Goal: Information Seeking & Learning: Check status

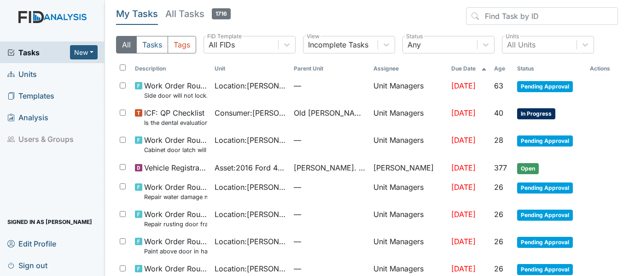
click at [35, 73] on span "Units" at bounding box center [21, 74] width 29 height 14
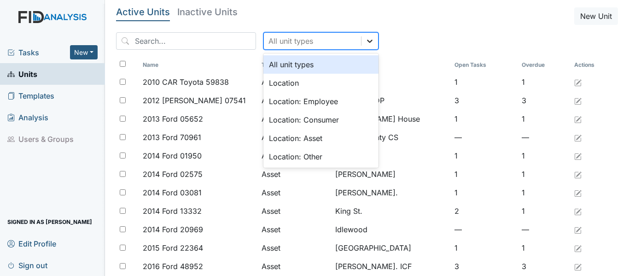
click at [367, 41] on icon at bounding box center [370, 41] width 6 height 3
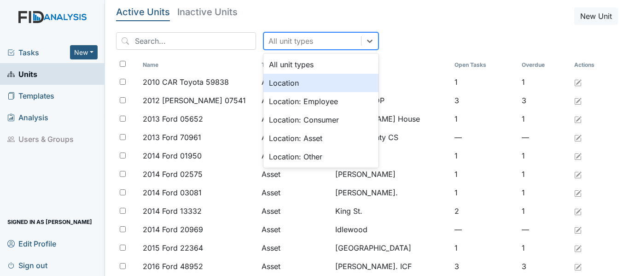
click at [283, 83] on div "Location" at bounding box center [320, 83] width 115 height 18
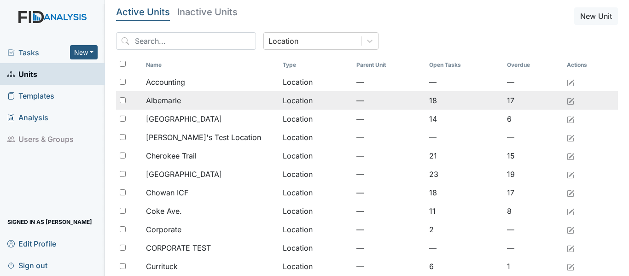
click at [167, 98] on span "Albemarle" at bounding box center [163, 100] width 35 height 11
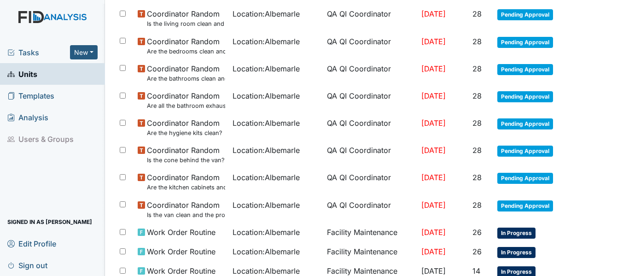
scroll to position [322, 0]
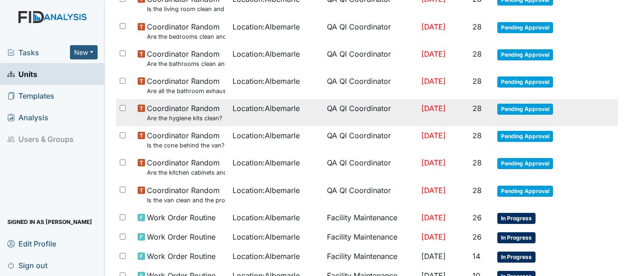
click at [518, 106] on span "Pending Approval" at bounding box center [526, 109] width 56 height 11
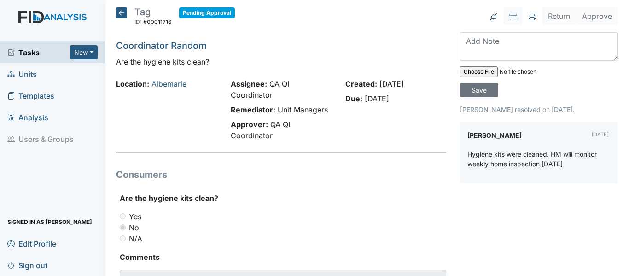
click at [120, 12] on icon at bounding box center [121, 12] width 11 height 11
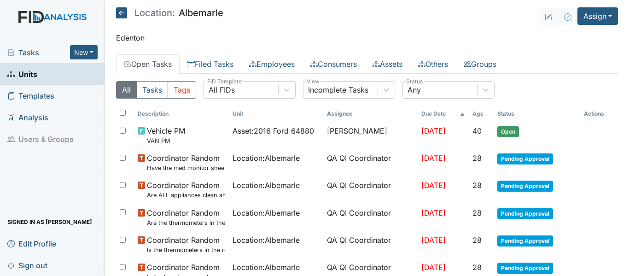
click at [117, 11] on icon at bounding box center [121, 12] width 11 height 11
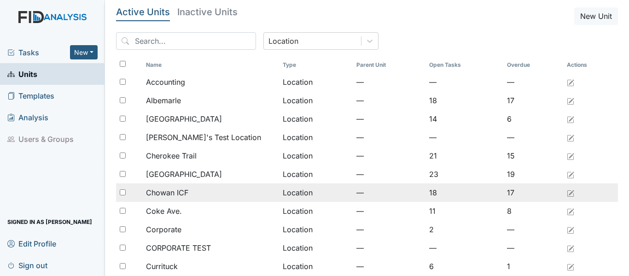
click at [180, 194] on span "Chowan ICF" at bounding box center [167, 192] width 42 height 11
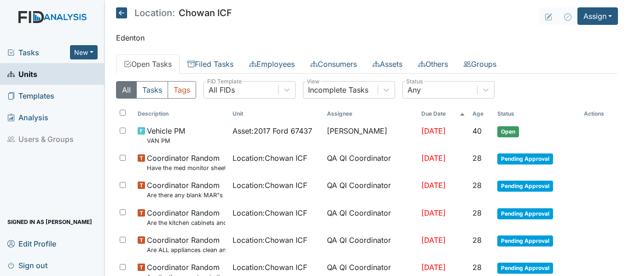
click at [121, 12] on icon at bounding box center [121, 12] width 11 height 11
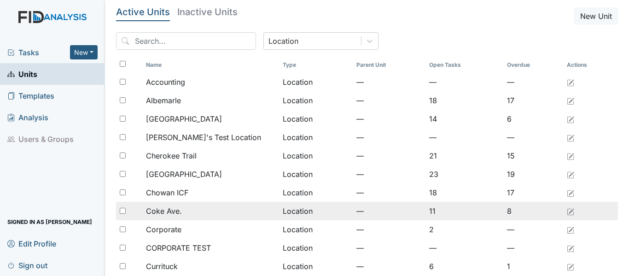
click at [161, 216] on span "Coke Ave." at bounding box center [164, 210] width 36 height 11
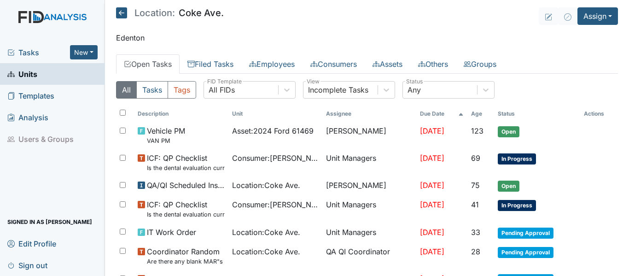
click at [119, 14] on icon at bounding box center [121, 12] width 11 height 11
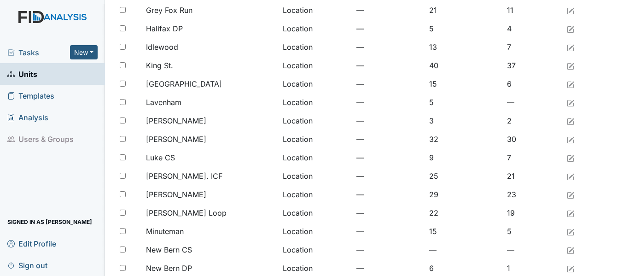
scroll to position [461, 0]
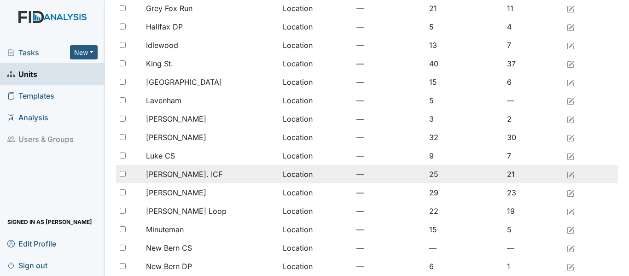
click at [170, 178] on span "[PERSON_NAME]. ICF" at bounding box center [184, 174] width 76 height 11
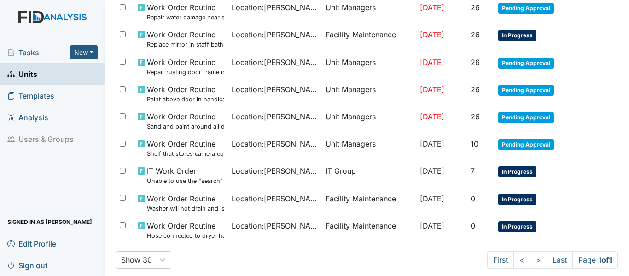
scroll to position [640, 0]
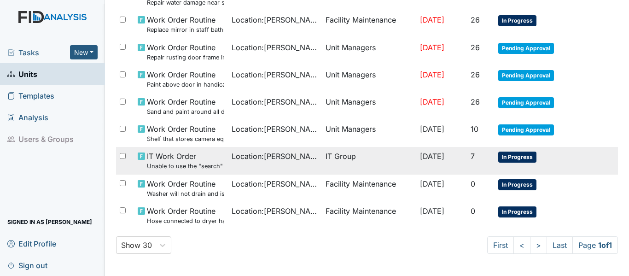
click at [199, 157] on span "IT Work Order Unable to use the "search" option on cameras." at bounding box center [185, 161] width 77 height 20
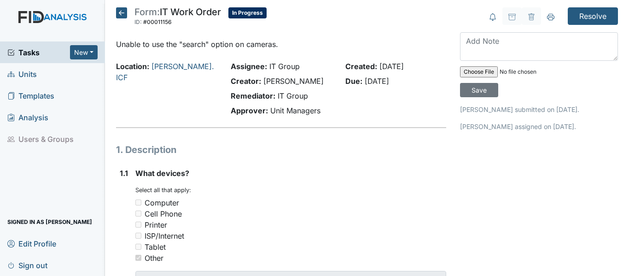
click at [119, 10] on icon at bounding box center [121, 12] width 11 height 11
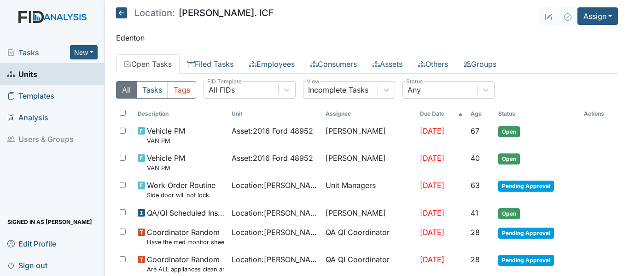
click at [119, 12] on icon at bounding box center [121, 12] width 11 height 11
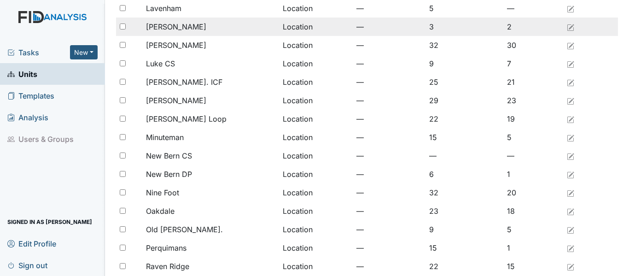
scroll to position [599, 0]
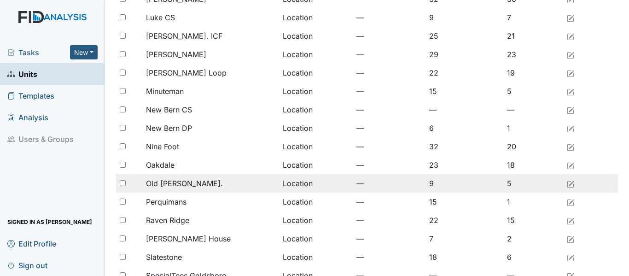
click at [185, 183] on span "Old [PERSON_NAME]." at bounding box center [184, 183] width 77 height 11
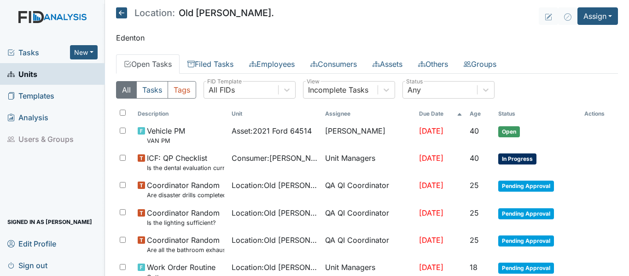
click at [117, 11] on icon at bounding box center [121, 12] width 11 height 11
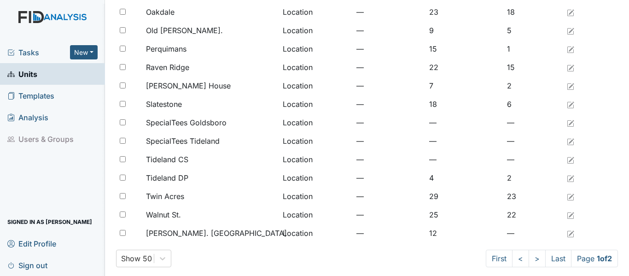
scroll to position [758, 0]
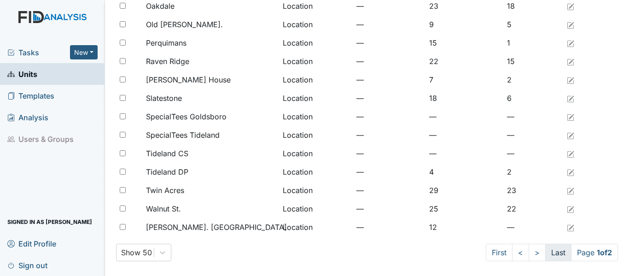
click at [545, 251] on link "Last" at bounding box center [558, 253] width 26 height 18
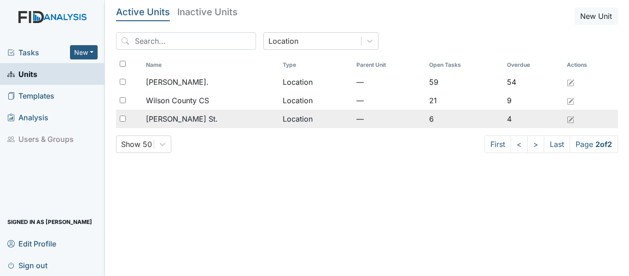
click at [176, 119] on span "[PERSON_NAME] St." at bounding box center [182, 118] width 72 height 11
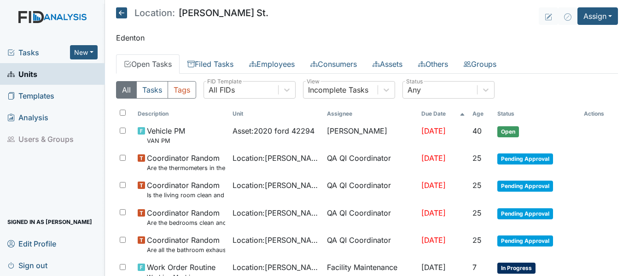
click at [122, 12] on icon at bounding box center [121, 12] width 11 height 11
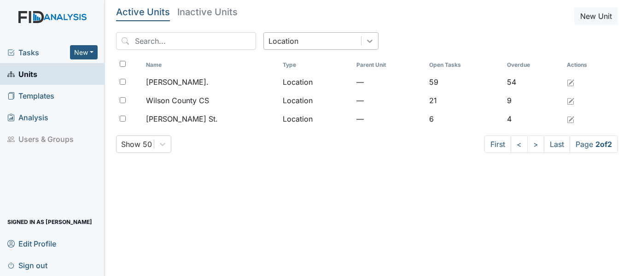
click at [365, 40] on icon at bounding box center [369, 40] width 9 height 9
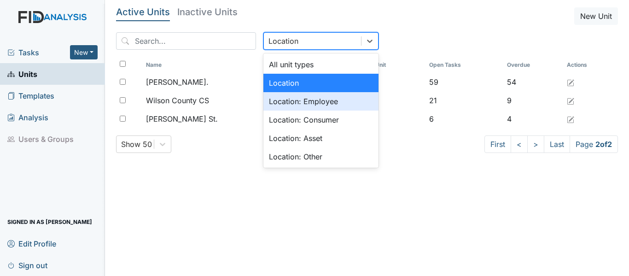
click at [298, 98] on div "Location: Employee" at bounding box center [320, 101] width 115 height 18
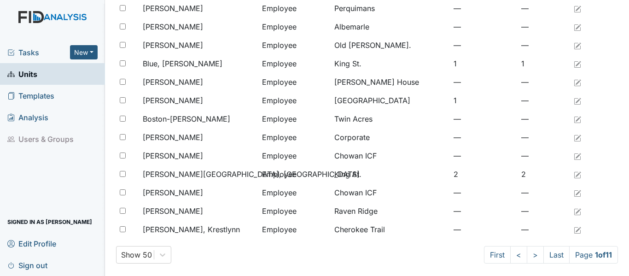
scroll to position [758, 0]
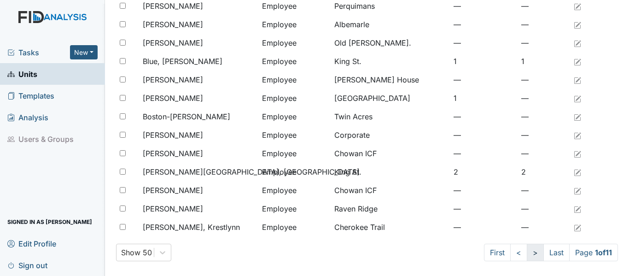
click at [527, 254] on link ">" at bounding box center [535, 253] width 17 height 18
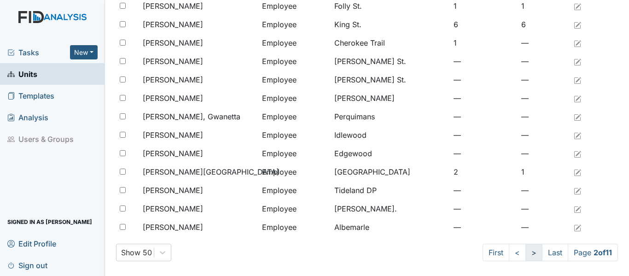
click at [526, 254] on link ">" at bounding box center [534, 253] width 17 height 18
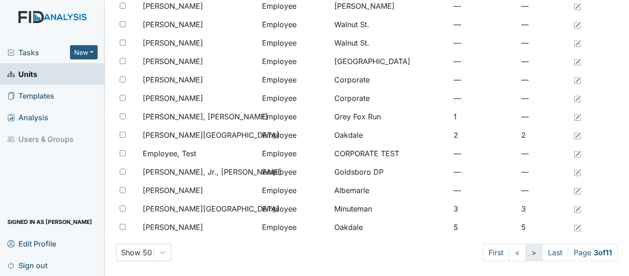
click at [526, 254] on link ">" at bounding box center [534, 253] width 17 height 18
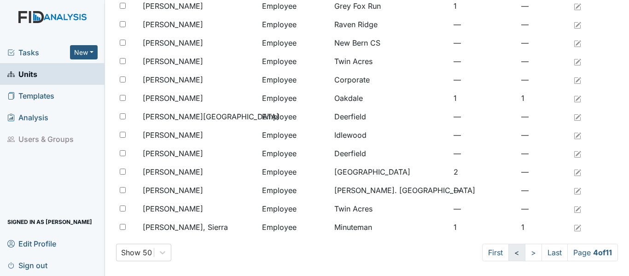
click at [509, 256] on link "<" at bounding box center [517, 253] width 17 height 18
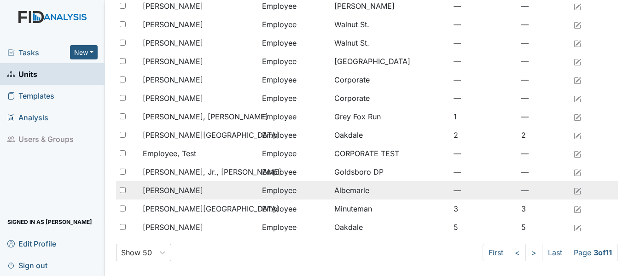
click at [290, 190] on td "Employee" at bounding box center [294, 190] width 72 height 18
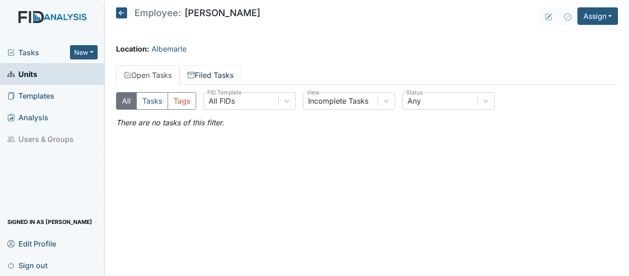
click at [212, 71] on link "Filed Tasks" at bounding box center [211, 74] width 62 height 19
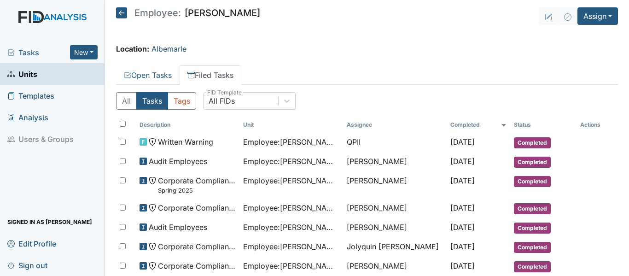
click at [121, 12] on icon at bounding box center [121, 12] width 11 height 11
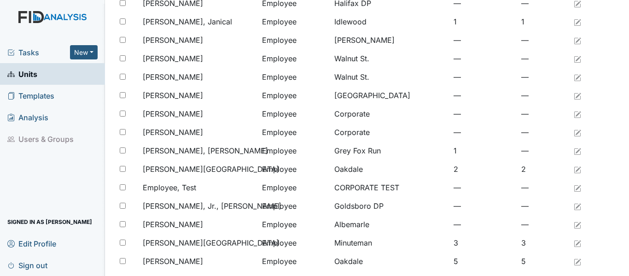
scroll to position [758, 0]
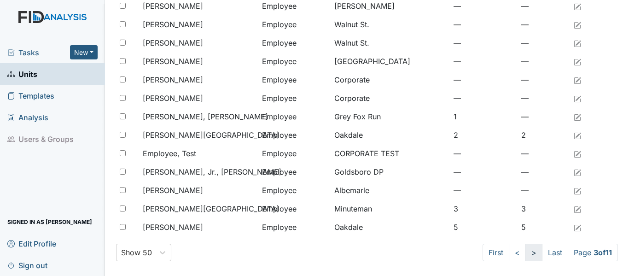
click at [526, 250] on link ">" at bounding box center [534, 253] width 17 height 18
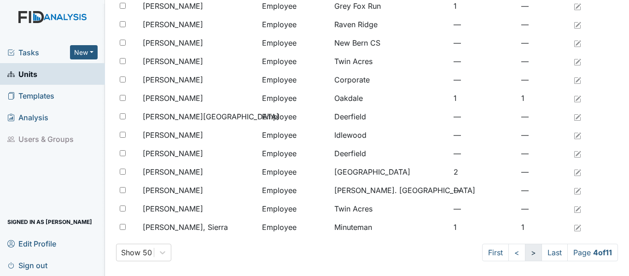
click at [525, 252] on link ">" at bounding box center [533, 253] width 17 height 18
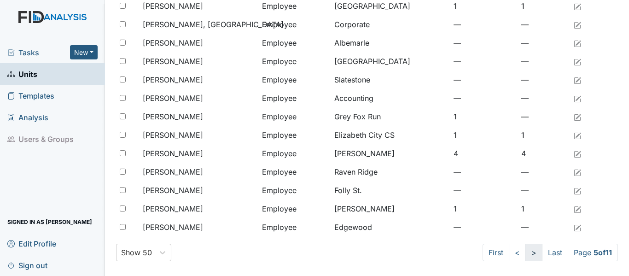
click at [526, 252] on link ">" at bounding box center [534, 253] width 17 height 18
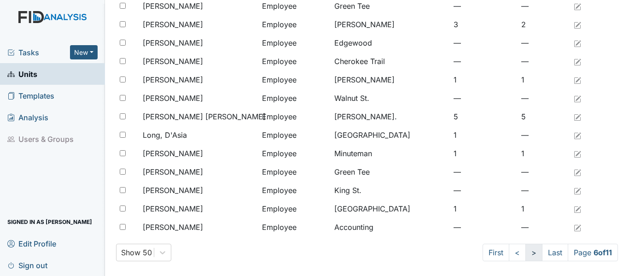
click at [526, 252] on link ">" at bounding box center [534, 253] width 17 height 18
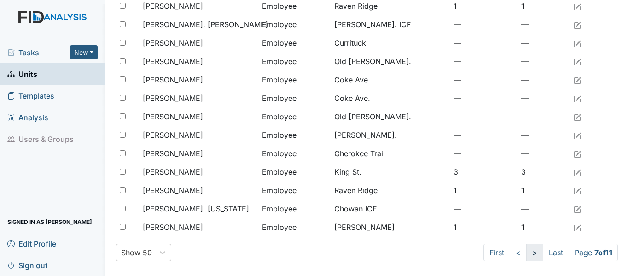
click at [527, 252] on link ">" at bounding box center [535, 253] width 17 height 18
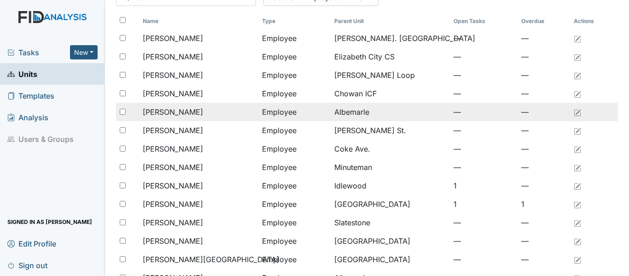
scroll to position [21, 0]
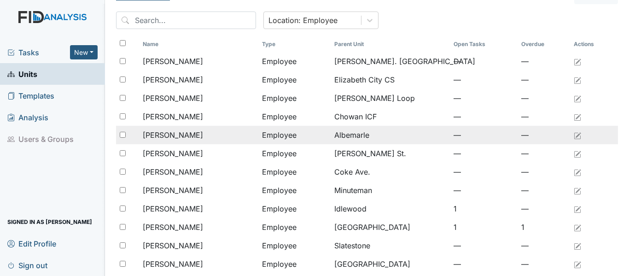
click at [190, 135] on span "[PERSON_NAME]" at bounding box center [173, 134] width 60 height 11
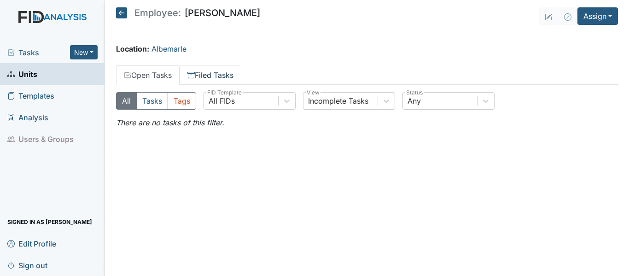
click at [206, 79] on link "Filed Tasks" at bounding box center [211, 74] width 62 height 19
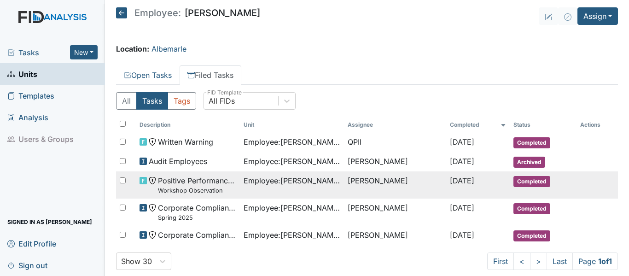
click at [270, 184] on span "Employee : Parks, Monika" at bounding box center [292, 180] width 97 height 11
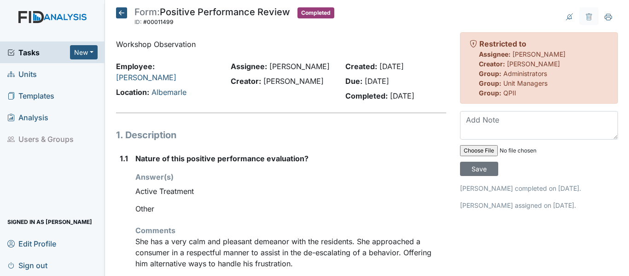
click at [125, 11] on icon at bounding box center [121, 12] width 11 height 11
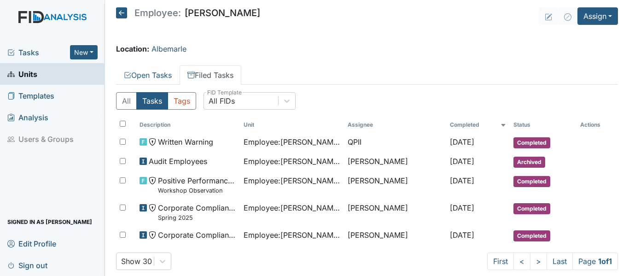
click at [125, 12] on icon at bounding box center [121, 12] width 11 height 11
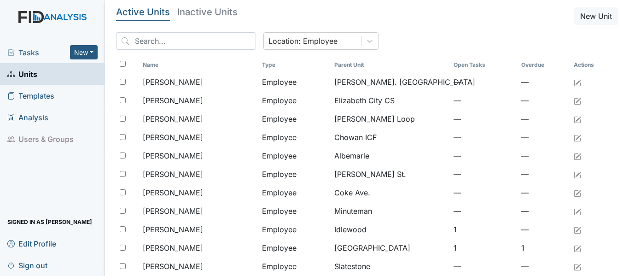
click at [32, 53] on span "Tasks" at bounding box center [38, 52] width 63 height 11
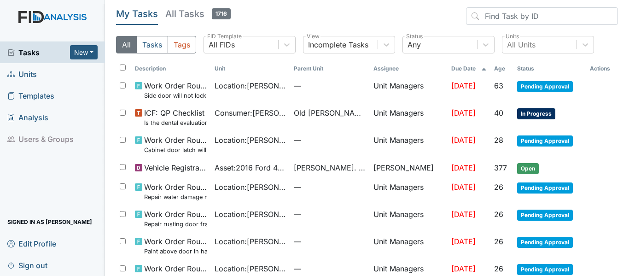
click at [28, 75] on span "Units" at bounding box center [21, 74] width 29 height 14
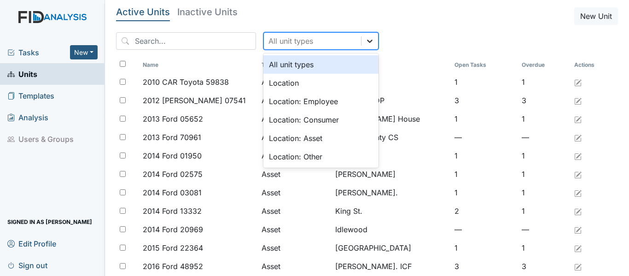
click at [362, 43] on div at bounding box center [370, 41] width 17 height 17
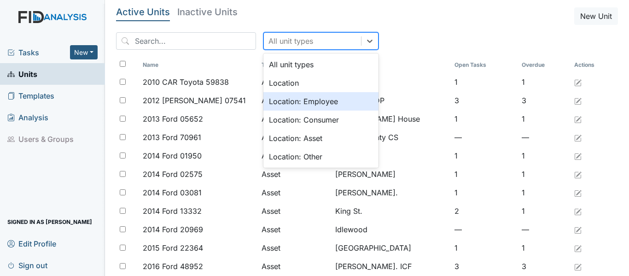
click at [291, 100] on div "Location: Employee" at bounding box center [320, 101] width 115 height 18
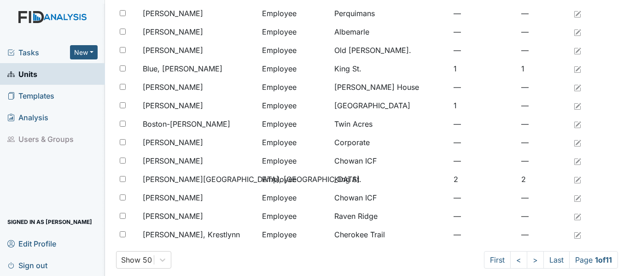
scroll to position [758, 0]
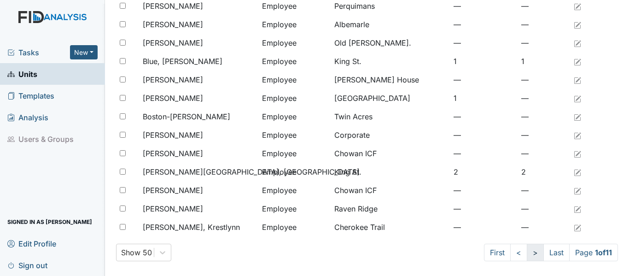
click at [527, 252] on link ">" at bounding box center [535, 253] width 17 height 18
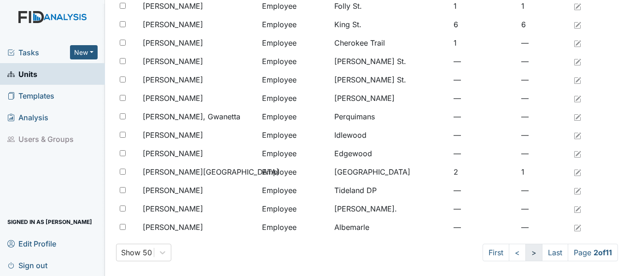
click at [527, 252] on link ">" at bounding box center [534, 253] width 17 height 18
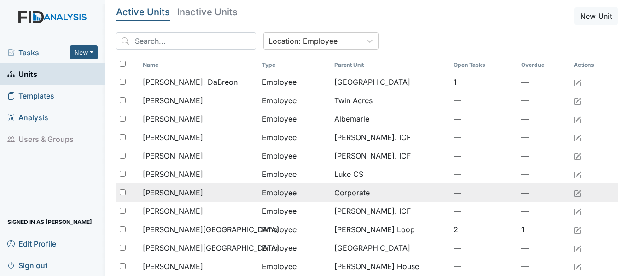
click at [193, 190] on div "[PERSON_NAME]" at bounding box center [199, 192] width 112 height 11
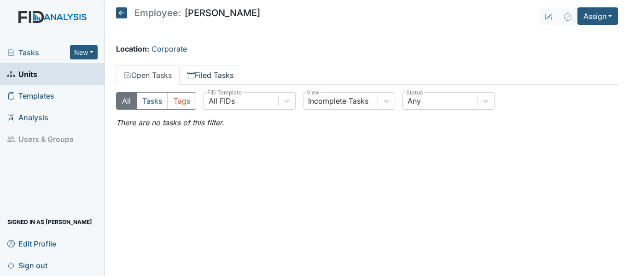
click at [211, 75] on link "Filed Tasks" at bounding box center [211, 74] width 62 height 19
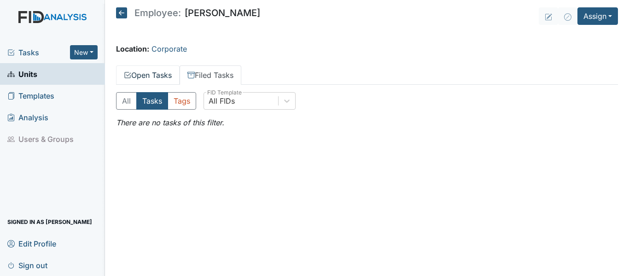
click at [157, 75] on link "Open Tasks" at bounding box center [148, 74] width 64 height 19
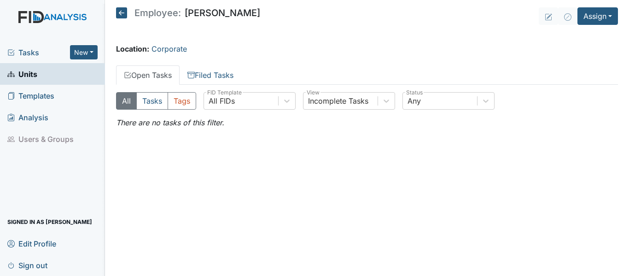
click at [120, 13] on icon at bounding box center [121, 12] width 11 height 11
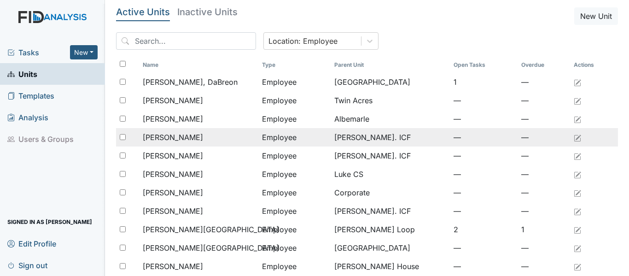
click at [193, 139] on span "Cofield, Demetris" at bounding box center [173, 137] width 60 height 11
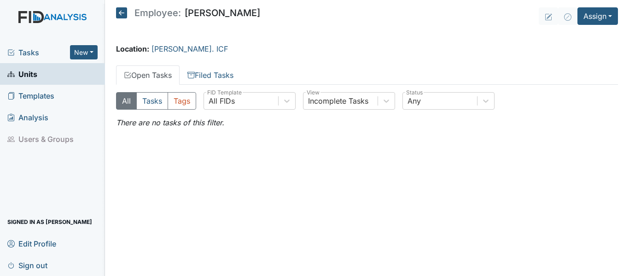
click at [122, 11] on icon at bounding box center [121, 12] width 11 height 11
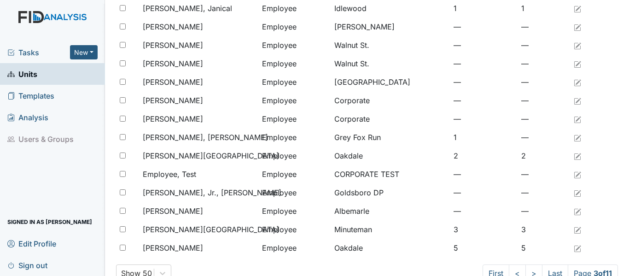
scroll to position [758, 0]
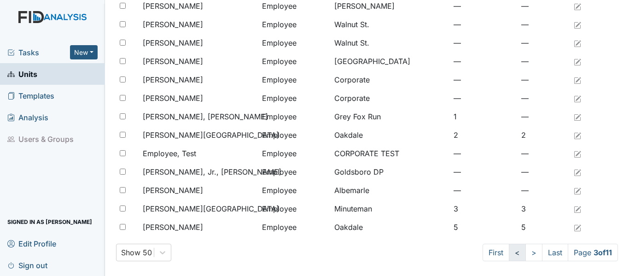
click at [510, 257] on link "<" at bounding box center [517, 253] width 17 height 18
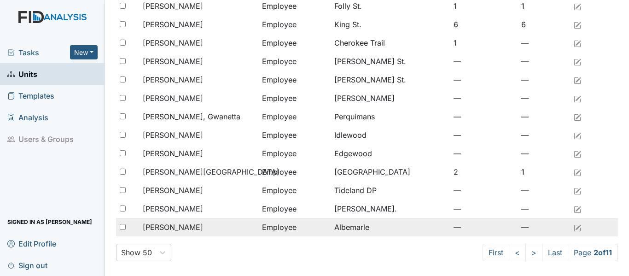
click at [194, 227] on span "[PERSON_NAME]" at bounding box center [173, 227] width 60 height 11
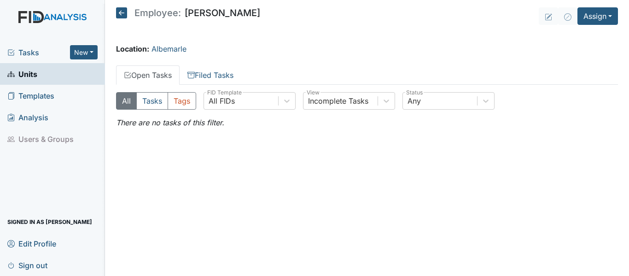
click at [118, 10] on icon at bounding box center [121, 12] width 11 height 11
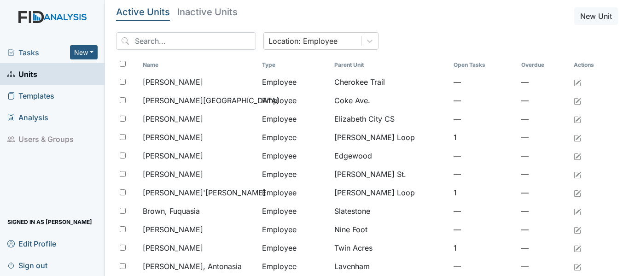
click at [29, 53] on span "Tasks" at bounding box center [38, 52] width 63 height 11
